Goal: Task Accomplishment & Management: Manage account settings

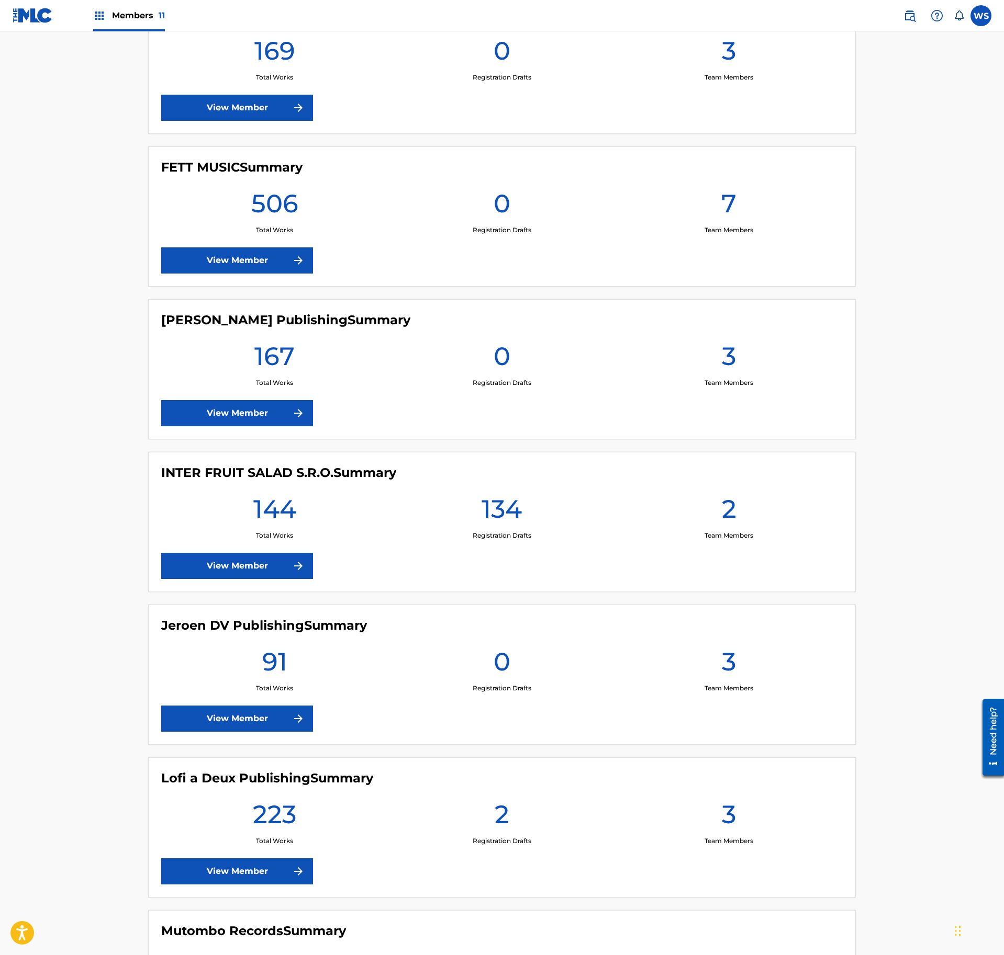
scroll to position [622, 0]
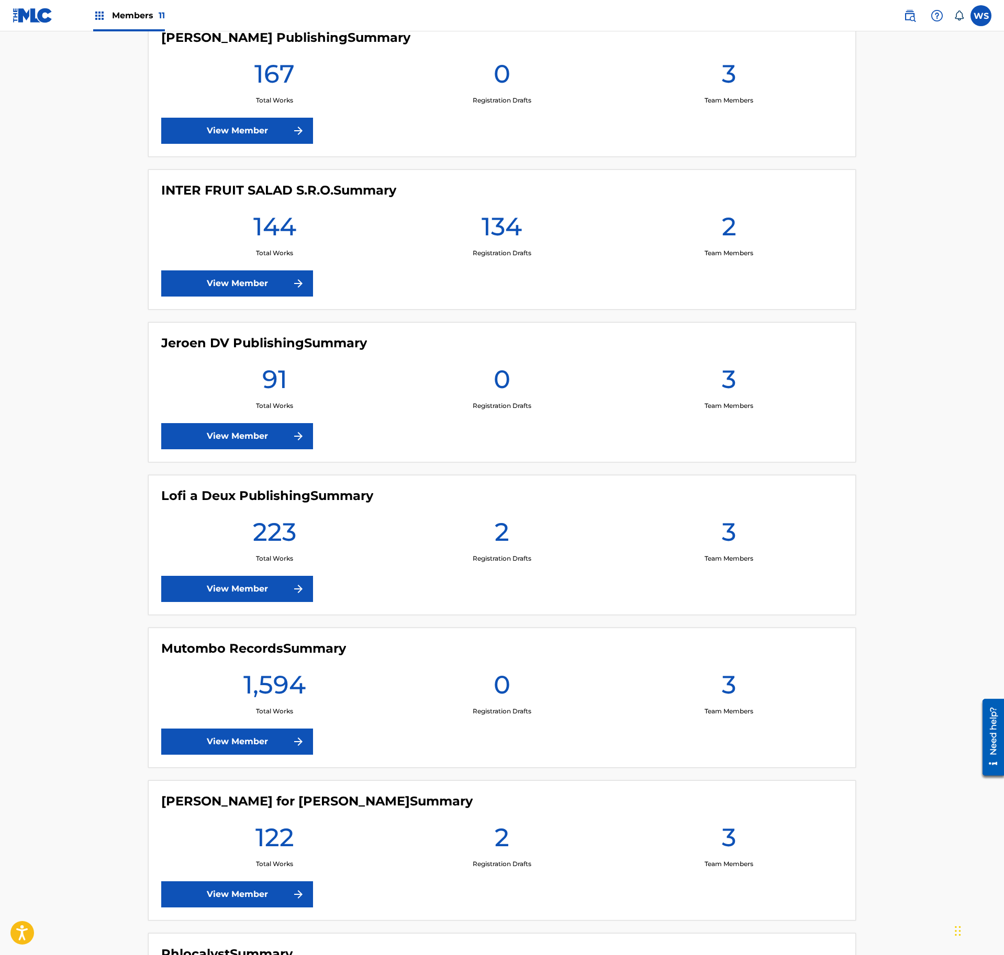
click at [623, 335] on div "Jeroen DV Publishing Summary 91 Total Works 0 Registration Drafts 3 Team Member…" at bounding box center [501, 392] width 707 height 140
click at [961, 614] on main "Welcome to The MLC Portal It's time to Connect to Collect™! [PERSON_NAME] Publi…" at bounding box center [502, 401] width 1004 height 1982
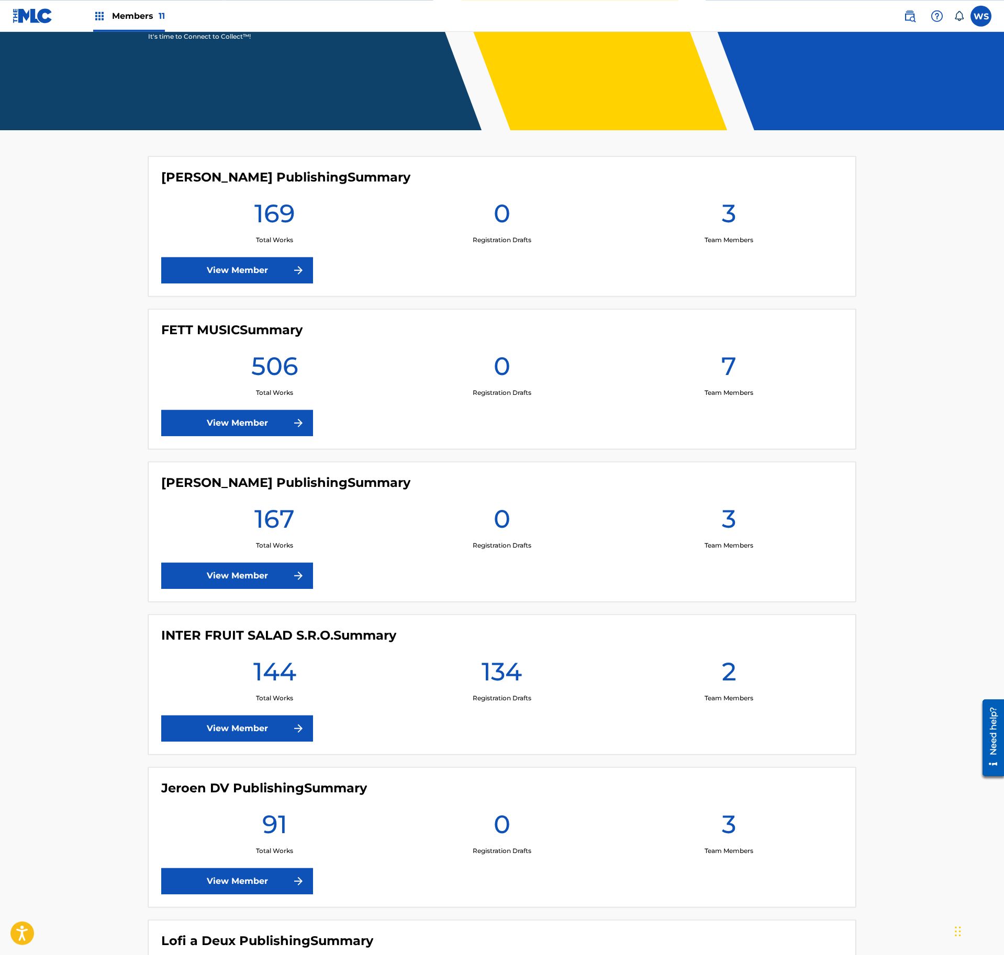
scroll to position [113, 0]
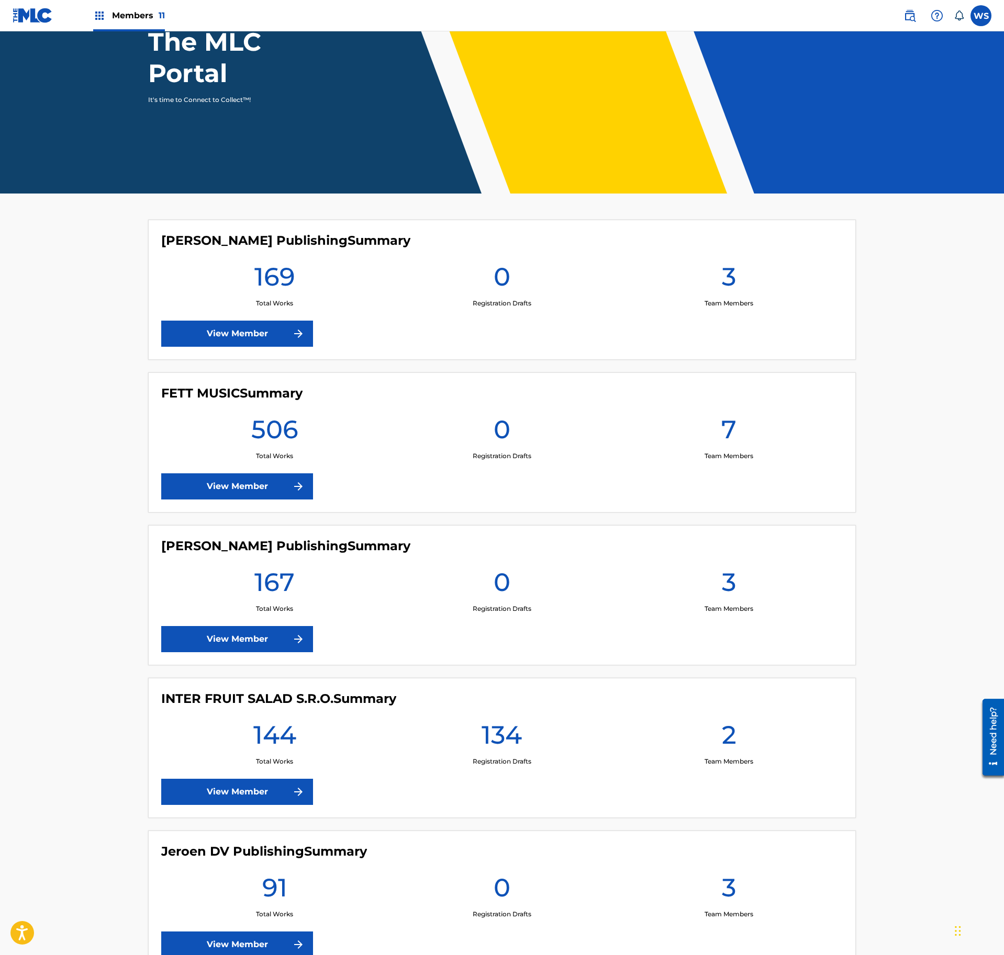
click at [269, 481] on link "View Member" at bounding box center [237, 487] width 152 height 26
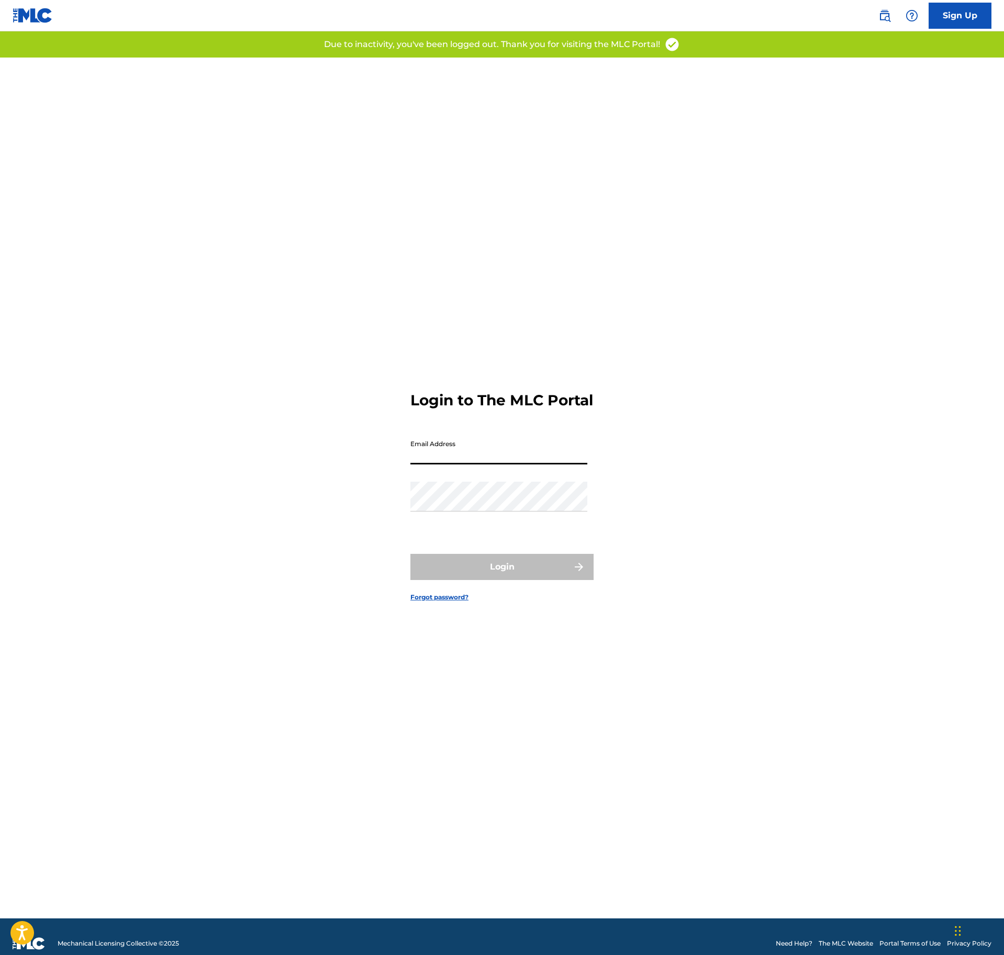
click at [493, 465] on input "Email Address" at bounding box center [498, 450] width 177 height 30
type input "[PERSON_NAME][EMAIL_ADDRESS][DOMAIN_NAME]"
click at [519, 567] on button "Login" at bounding box center [501, 567] width 183 height 26
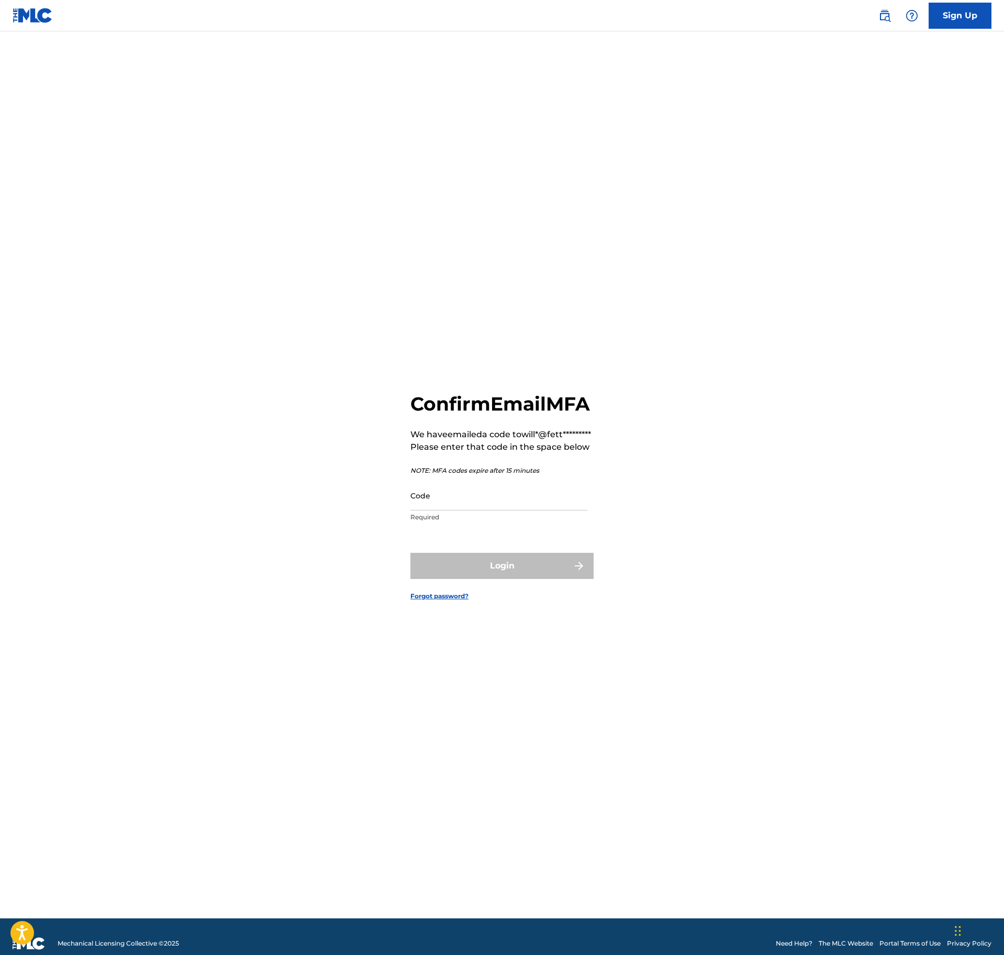
click at [540, 528] on div "Code Required" at bounding box center [498, 504] width 177 height 47
click at [525, 511] on input "Code" at bounding box center [498, 496] width 177 height 30
paste input "933340"
type input "933340"
click at [540, 579] on button "Login" at bounding box center [501, 566] width 183 height 26
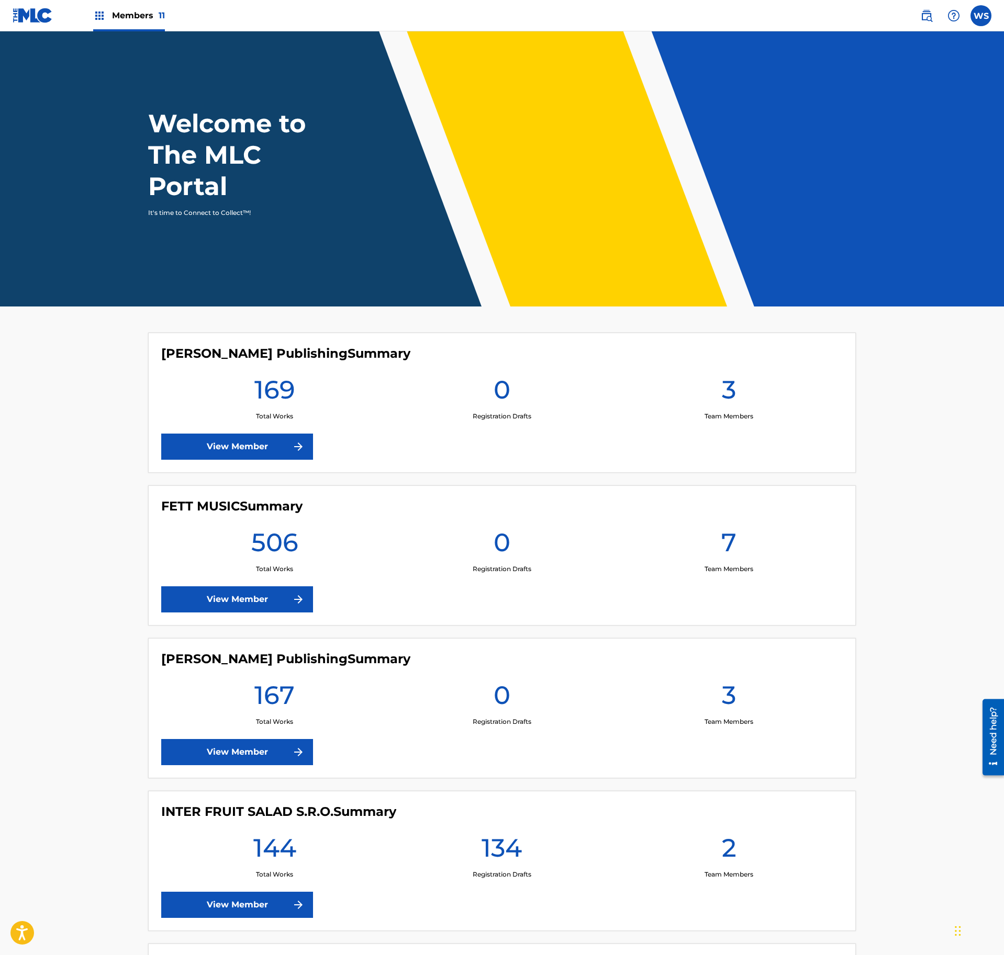
click at [671, 494] on div "FETT MUSIC Summary 506 Total Works 0 Registration Drafts 7 Team Members View Me…" at bounding box center [501, 556] width 707 height 140
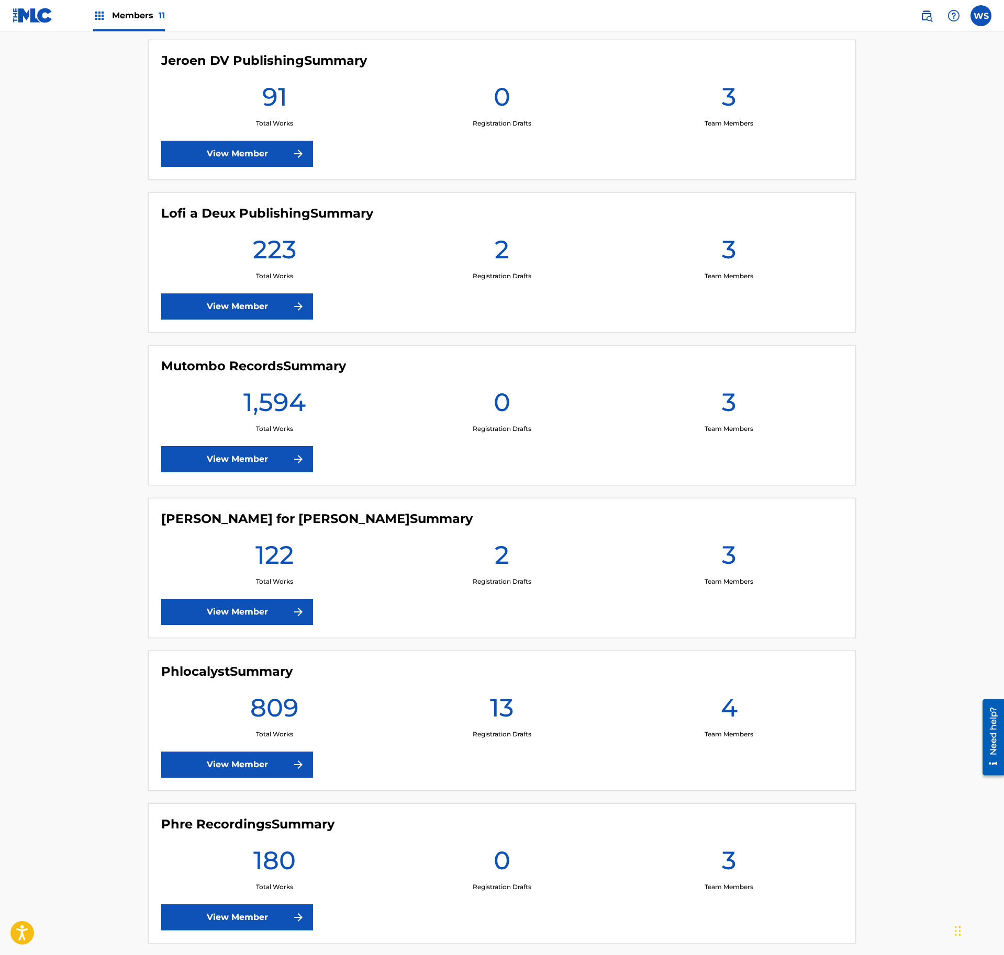
scroll to position [1120, 0]
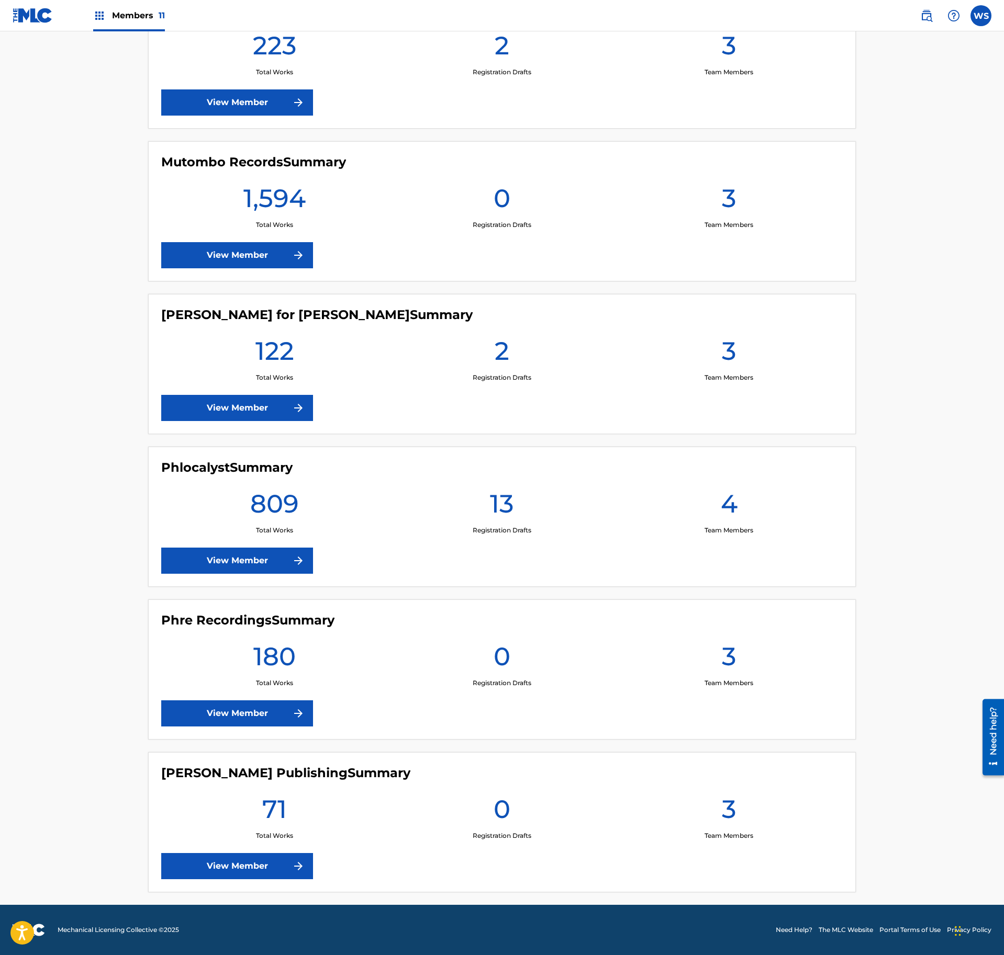
click at [254, 410] on link "View Member" at bounding box center [237, 408] width 152 height 26
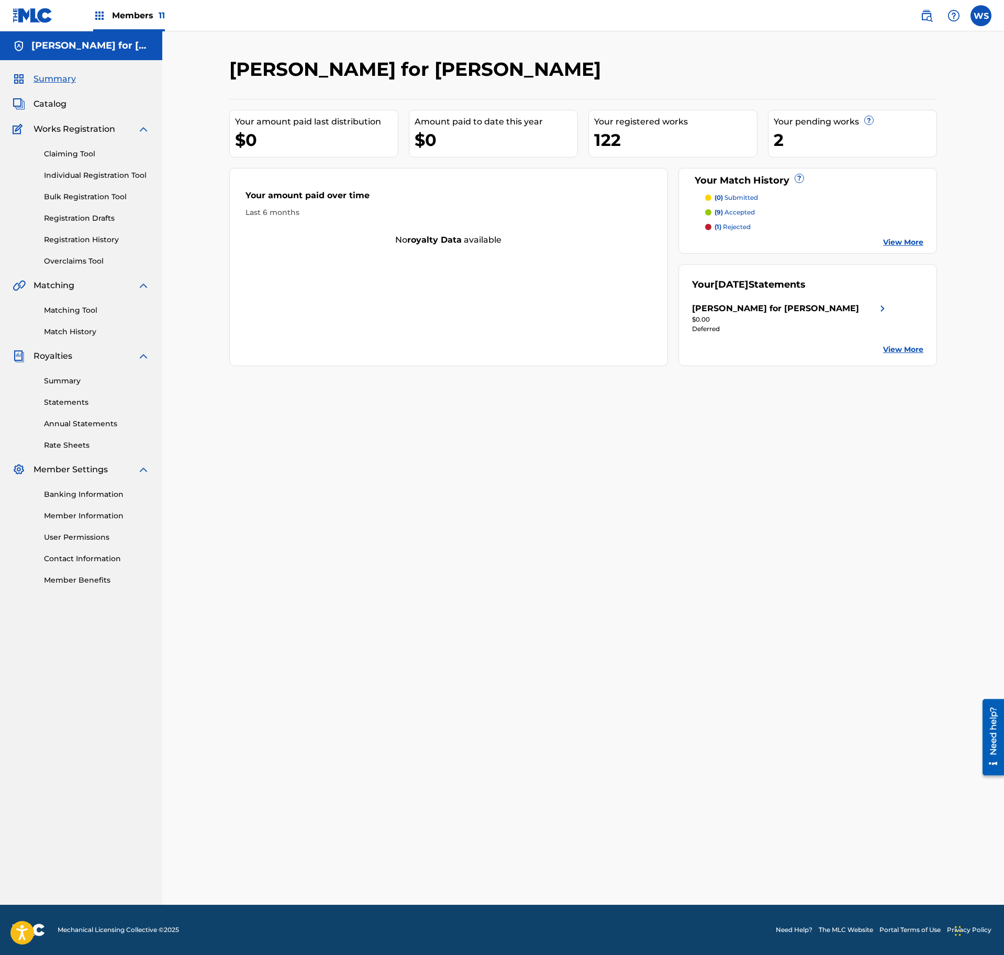
click at [94, 222] on link "Registration Drafts" at bounding box center [97, 218] width 106 height 11
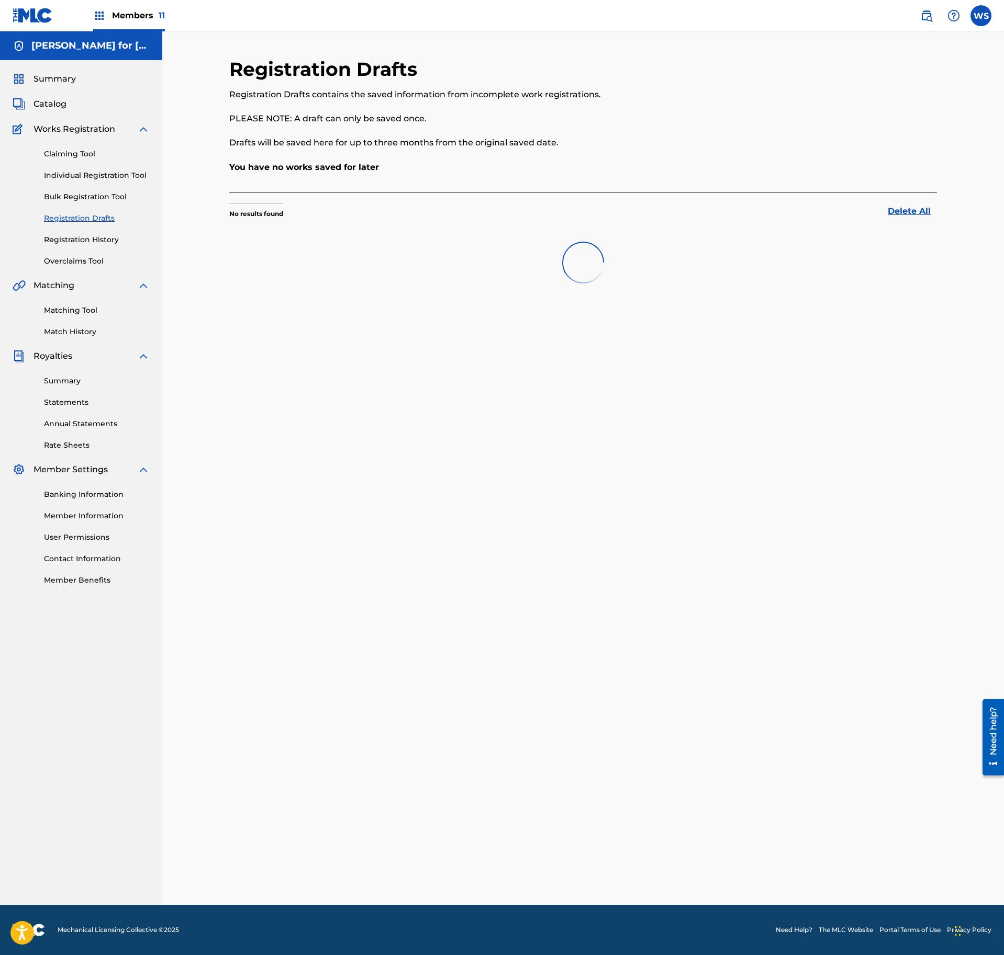
click at [93, 244] on link "Registration History" at bounding box center [97, 239] width 106 height 11
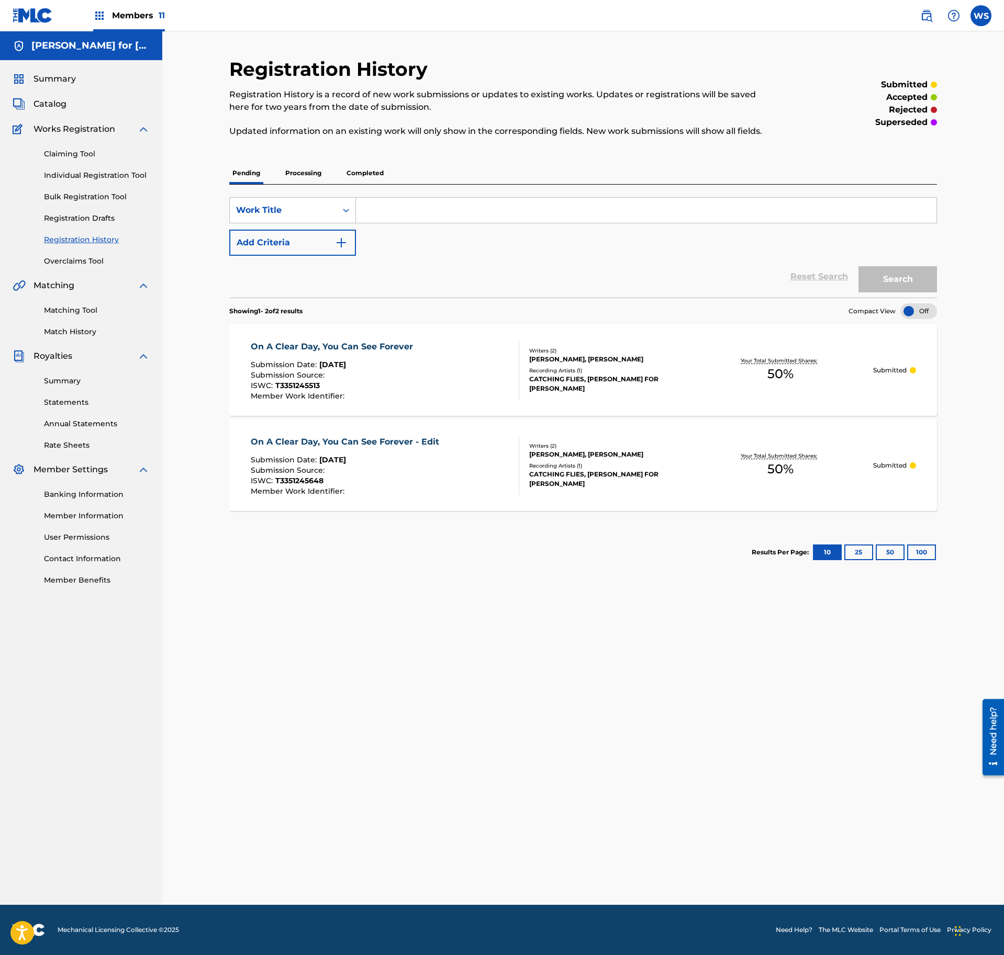
click at [45, 105] on span "Catalog" at bounding box center [49, 104] width 33 height 13
